Goal: Task Accomplishment & Management: Manage account settings

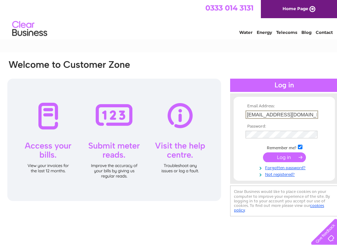
scroll to position [0, 1]
type input "[EMAIL_ADDRESS][DOMAIN_NAME]"
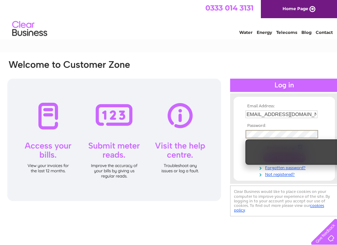
scroll to position [0, 0]
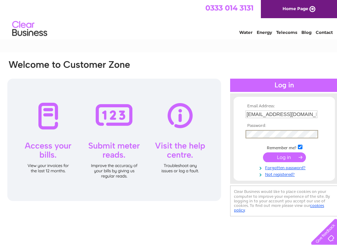
click at [289, 159] on input "submit" at bounding box center [284, 157] width 43 height 10
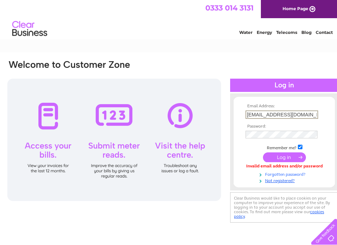
click at [283, 175] on link "Forgotten password?" at bounding box center [285, 173] width 79 height 7
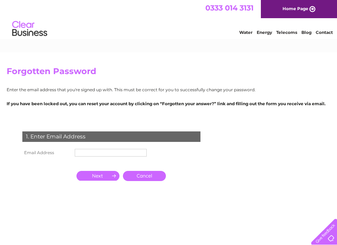
click at [119, 147] on td at bounding box center [110, 152] width 75 height 11
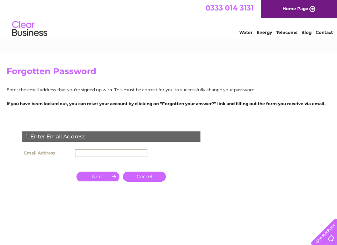
click at [119, 150] on input "text" at bounding box center [111, 153] width 73 height 8
type input "[EMAIL_ADDRESS][DOMAIN_NAME]"
click at [104, 178] on input "button" at bounding box center [98, 177] width 43 height 10
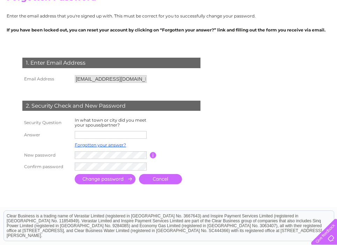
scroll to position [74, 0]
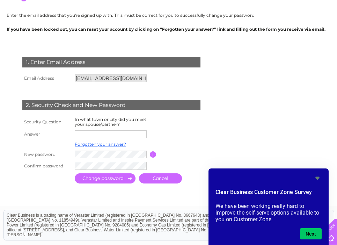
click at [319, 178] on icon "Hide survey" at bounding box center [317, 178] width 8 height 8
